Goal: Entertainment & Leisure: Consume media (video, audio)

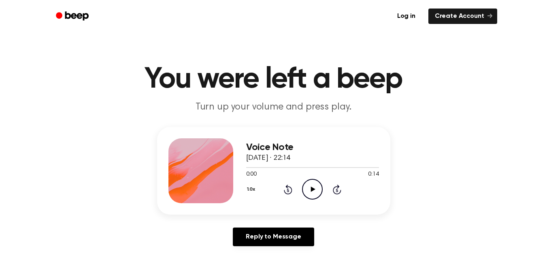
click at [308, 191] on icon "Play Audio" at bounding box center [312, 189] width 21 height 21
click at [305, 185] on icon "Play Audio" at bounding box center [312, 189] width 21 height 21
click at [314, 182] on icon "Play Audio" at bounding box center [312, 189] width 21 height 21
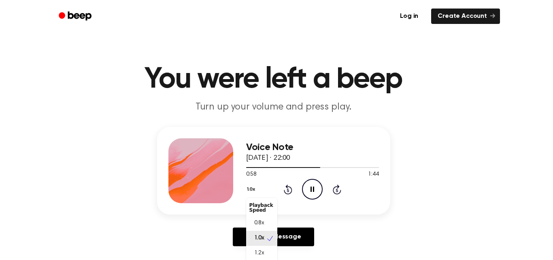
click at [252, 190] on button "1.0x" at bounding box center [252, 189] width 12 height 14
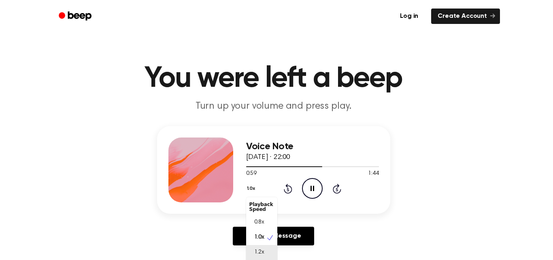
click at [260, 250] on span "1.2x" at bounding box center [259, 252] width 10 height 9
click at [257, 192] on button "1.2x" at bounding box center [252, 188] width 12 height 14
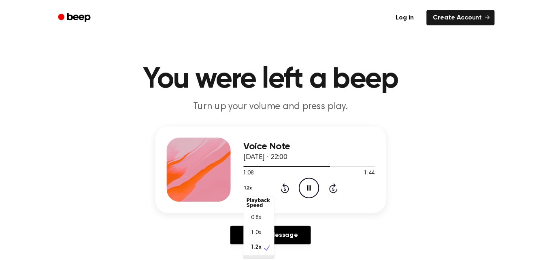
scroll to position [12, 0]
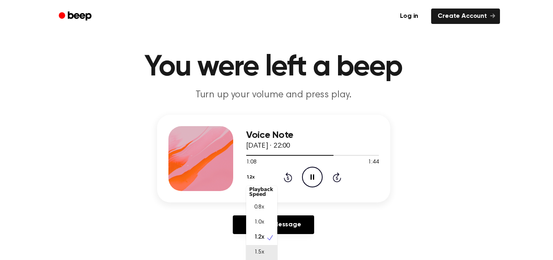
click at [270, 256] on div "1.5x" at bounding box center [261, 252] width 31 height 15
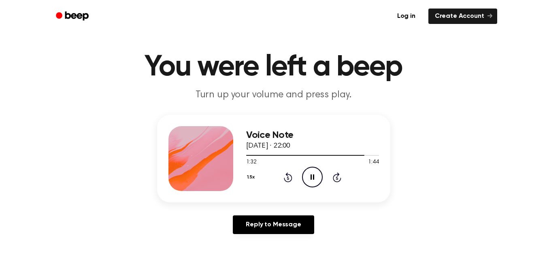
click at [403, 118] on div "Voice Note [DATE] · 22:00 1:32 1:44 Your browser does not support the [object O…" at bounding box center [274, 178] width 528 height 126
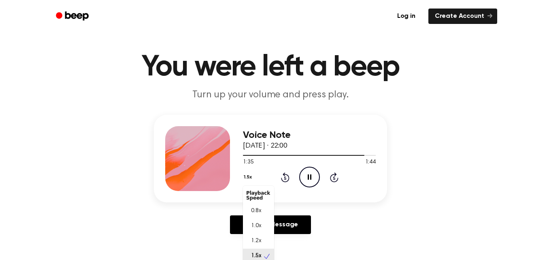
scroll to position [16, 0]
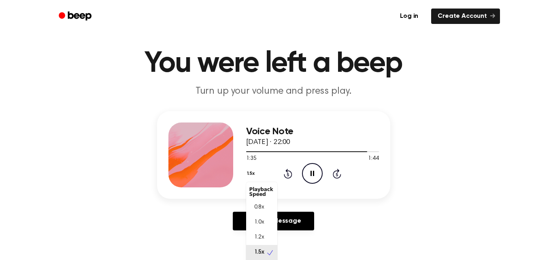
click at [252, 180] on div "1.5x Playback Speed 0.8x 1.0x 1.2x 1.5x 2.0x Rewind 5 seconds Pause Audio Skip …" at bounding box center [312, 173] width 133 height 21
click at [260, 235] on span "1.2x" at bounding box center [259, 237] width 10 height 9
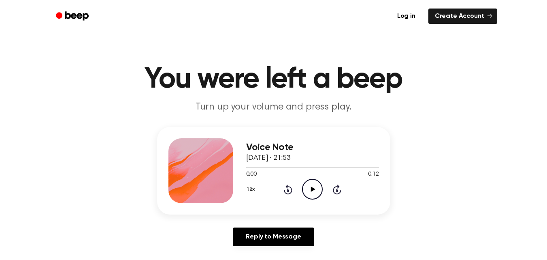
click at [316, 188] on icon "Play Audio" at bounding box center [312, 189] width 21 height 21
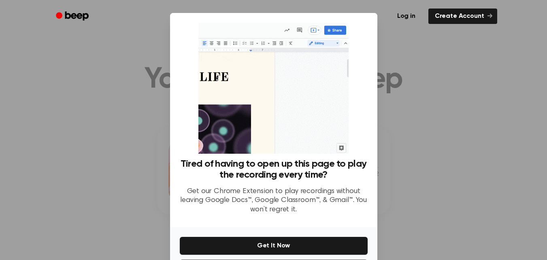
scroll to position [35, 0]
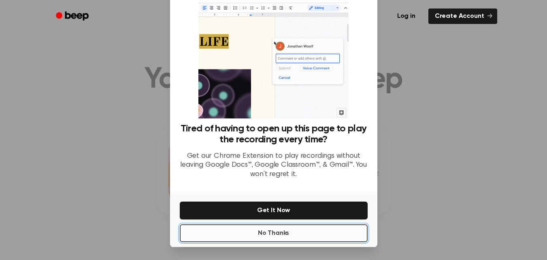
click at [303, 233] on button "No Thanks" at bounding box center [274, 233] width 188 height 18
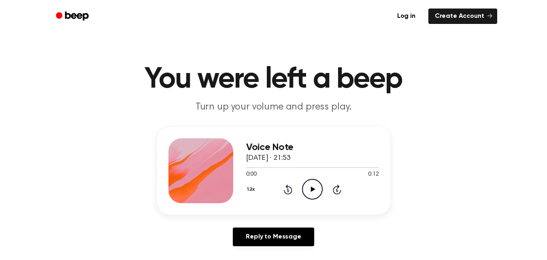
click at [314, 186] on icon "Play Audio" at bounding box center [312, 189] width 21 height 21
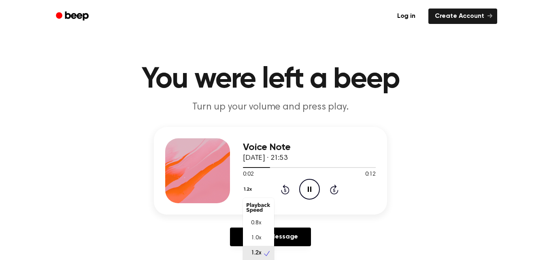
scroll to position [1, 0]
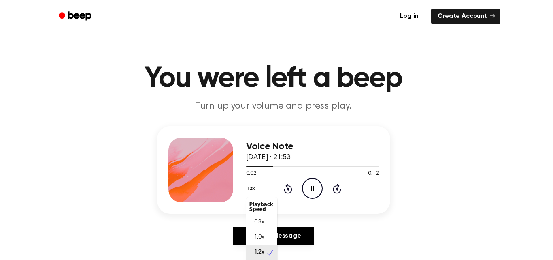
click at [251, 189] on button "1.2x" at bounding box center [252, 188] width 12 height 14
click at [266, 238] on div "1.0x" at bounding box center [261, 237] width 31 height 15
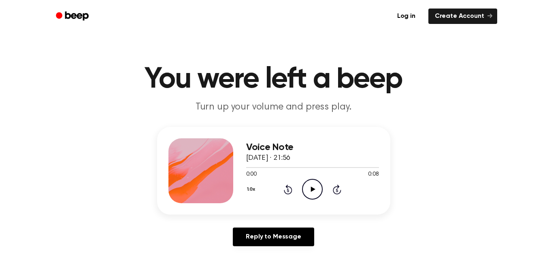
click at [306, 190] on icon "Play Audio" at bounding box center [312, 189] width 21 height 21
